Goal: Check status

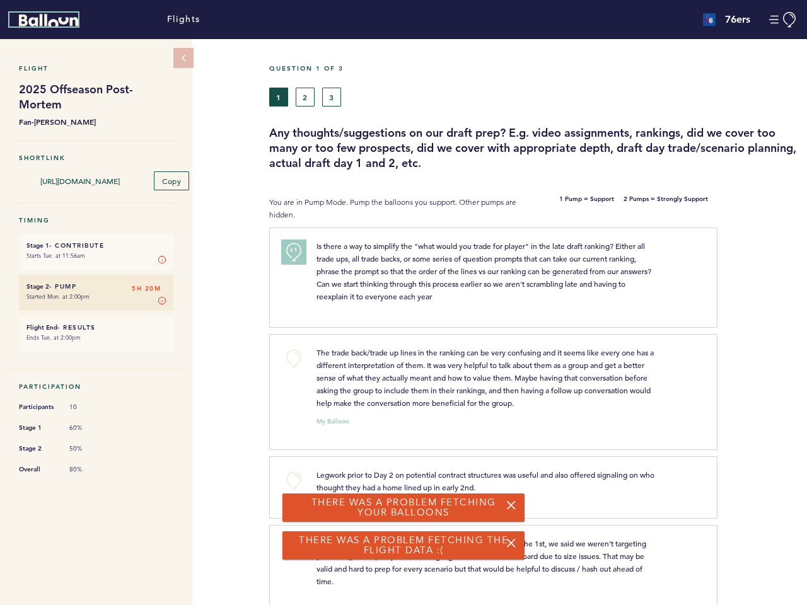
click at [49, 20] on icon "Balloon" at bounding box center [48, 20] width 59 height 13
click at [783, 20] on button "Manage Account" at bounding box center [783, 20] width 28 height 16
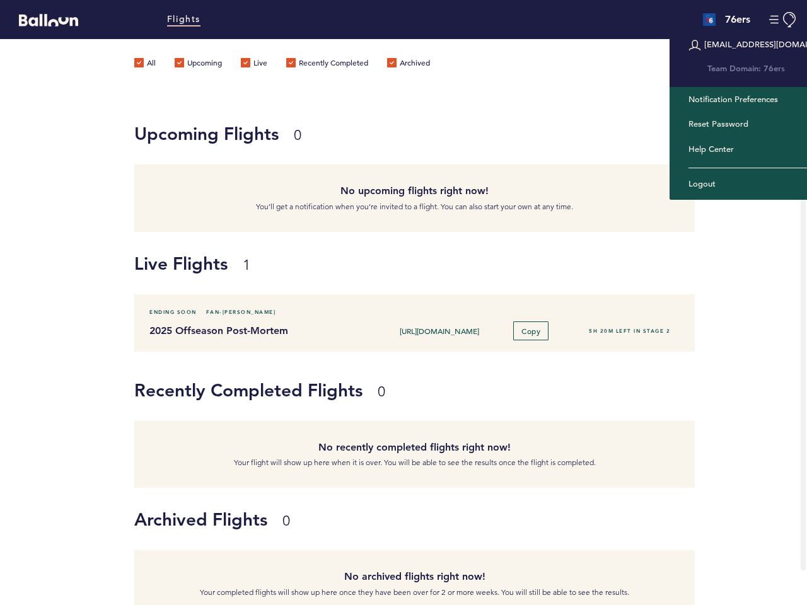
click at [183, 58] on label "Upcoming" at bounding box center [198, 64] width 47 height 13
click at [0, 0] on input "Upcoming" at bounding box center [0, 0] width 0 height 0
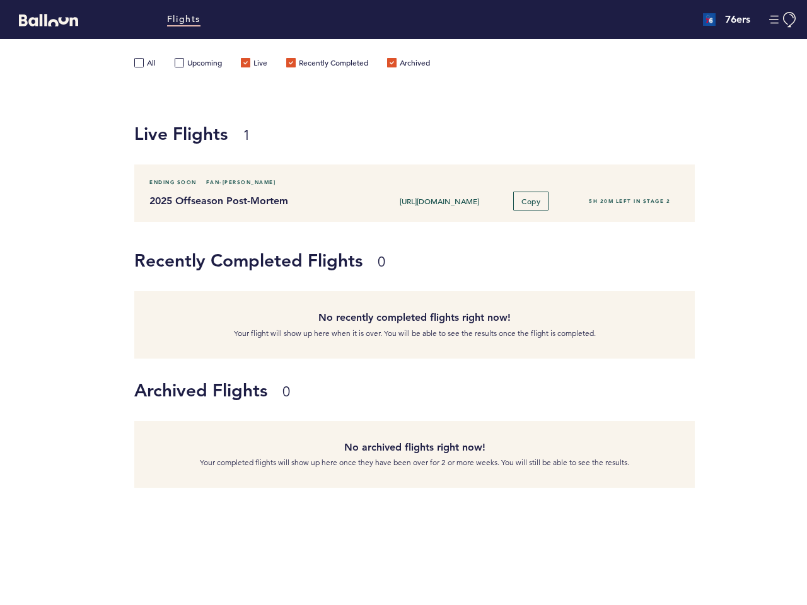
click at [183, 58] on label "Upcoming" at bounding box center [198, 64] width 47 height 13
click at [0, 0] on input "Upcoming" at bounding box center [0, 0] width 0 height 0
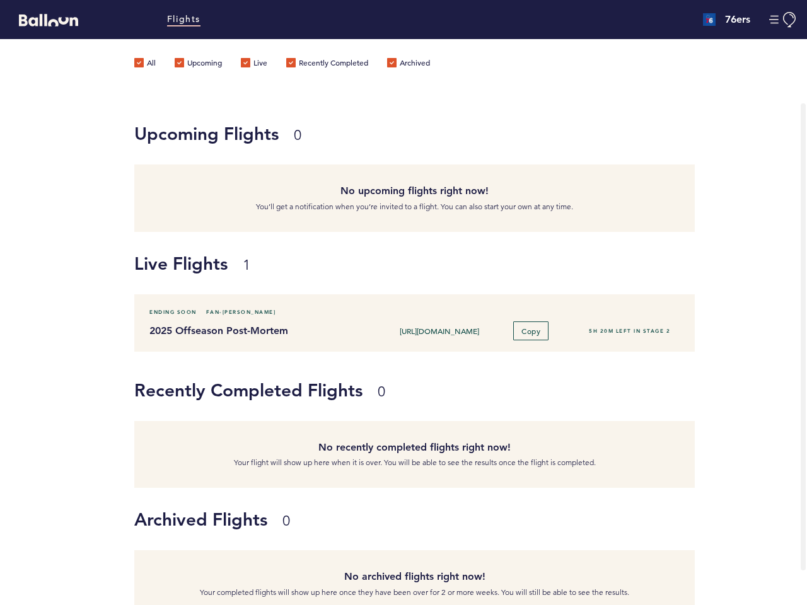
click at [171, 180] on div "No upcoming flights right now! You’ll get a notification when you’re invited to…" at bounding box center [414, 197] width 560 height 67
click at [162, 257] on h1 "Live Flights 1" at bounding box center [465, 263] width 663 height 25
click at [162, 297] on div "Ending Soon Fan-[PERSON_NAME] 2025 Offseason Post-Mortem [URL][DOMAIN_NAME] Cop…" at bounding box center [414, 322] width 560 height 57
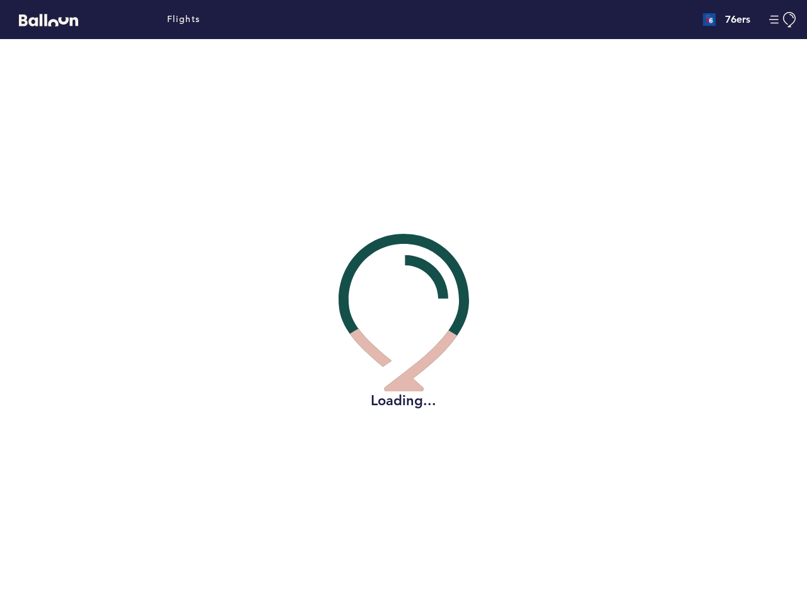
click at [279, 96] on div "Loading..." at bounding box center [403, 322] width 788 height 566
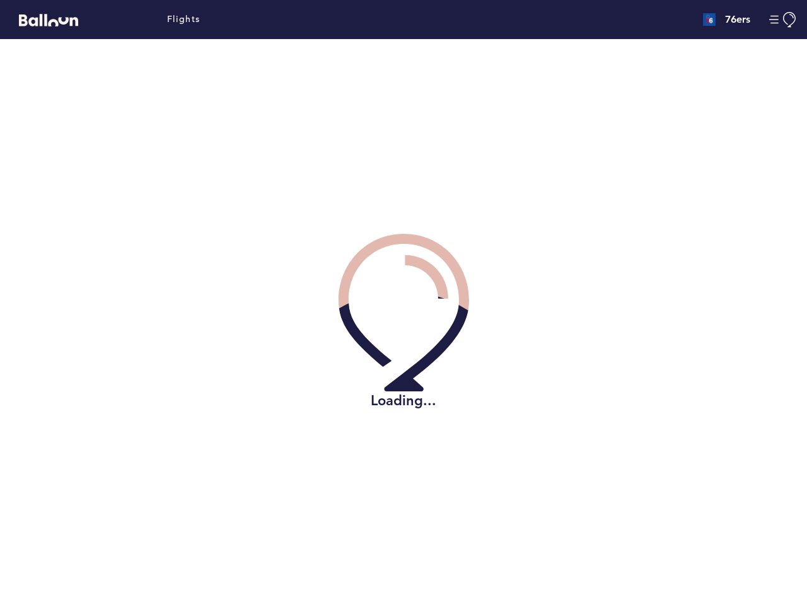
click at [305, 96] on div "Loading..." at bounding box center [403, 322] width 788 height 566
